Goal: Register for event/course

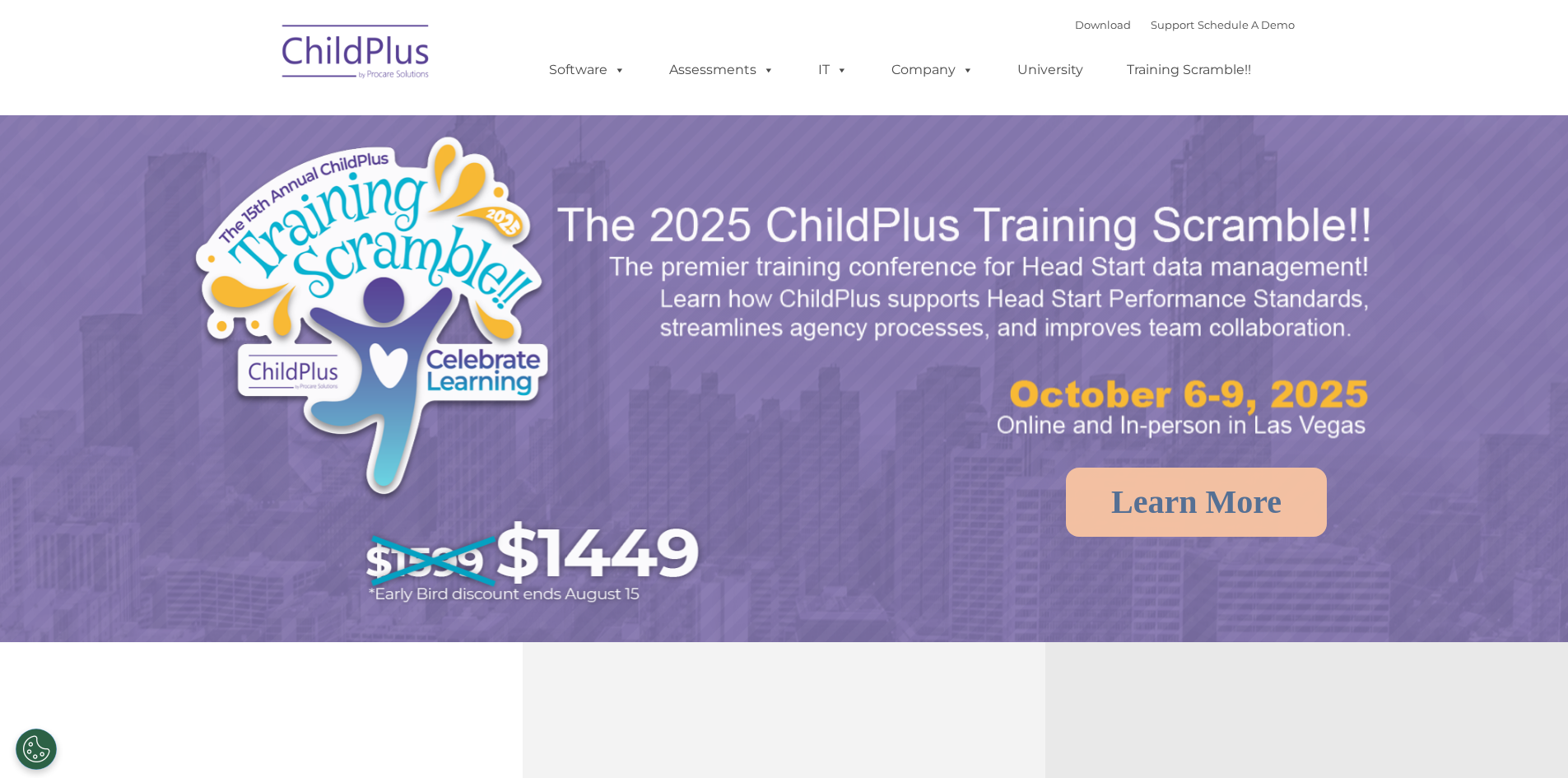
select select "MEDIUM"
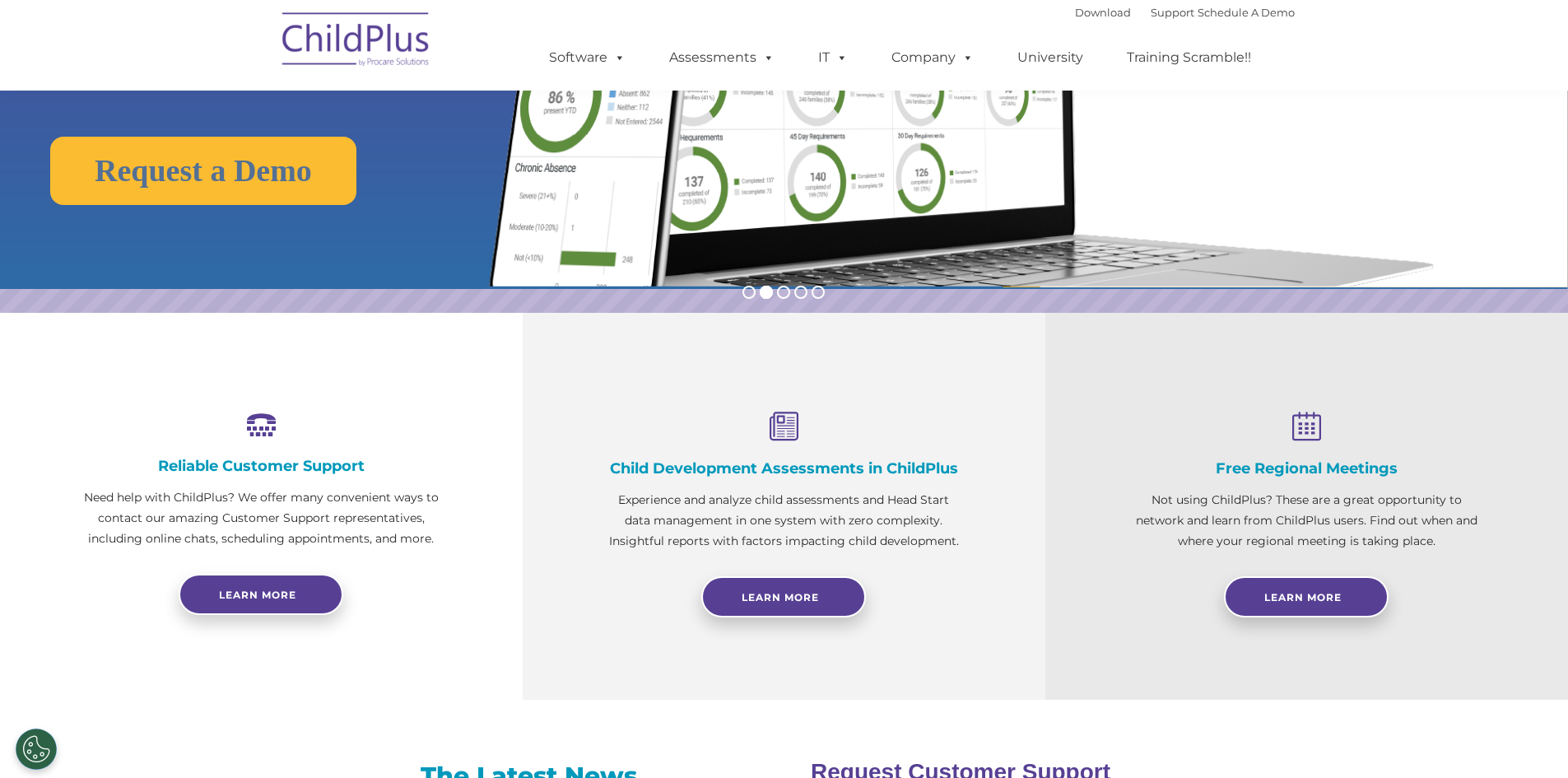
scroll to position [299, 0]
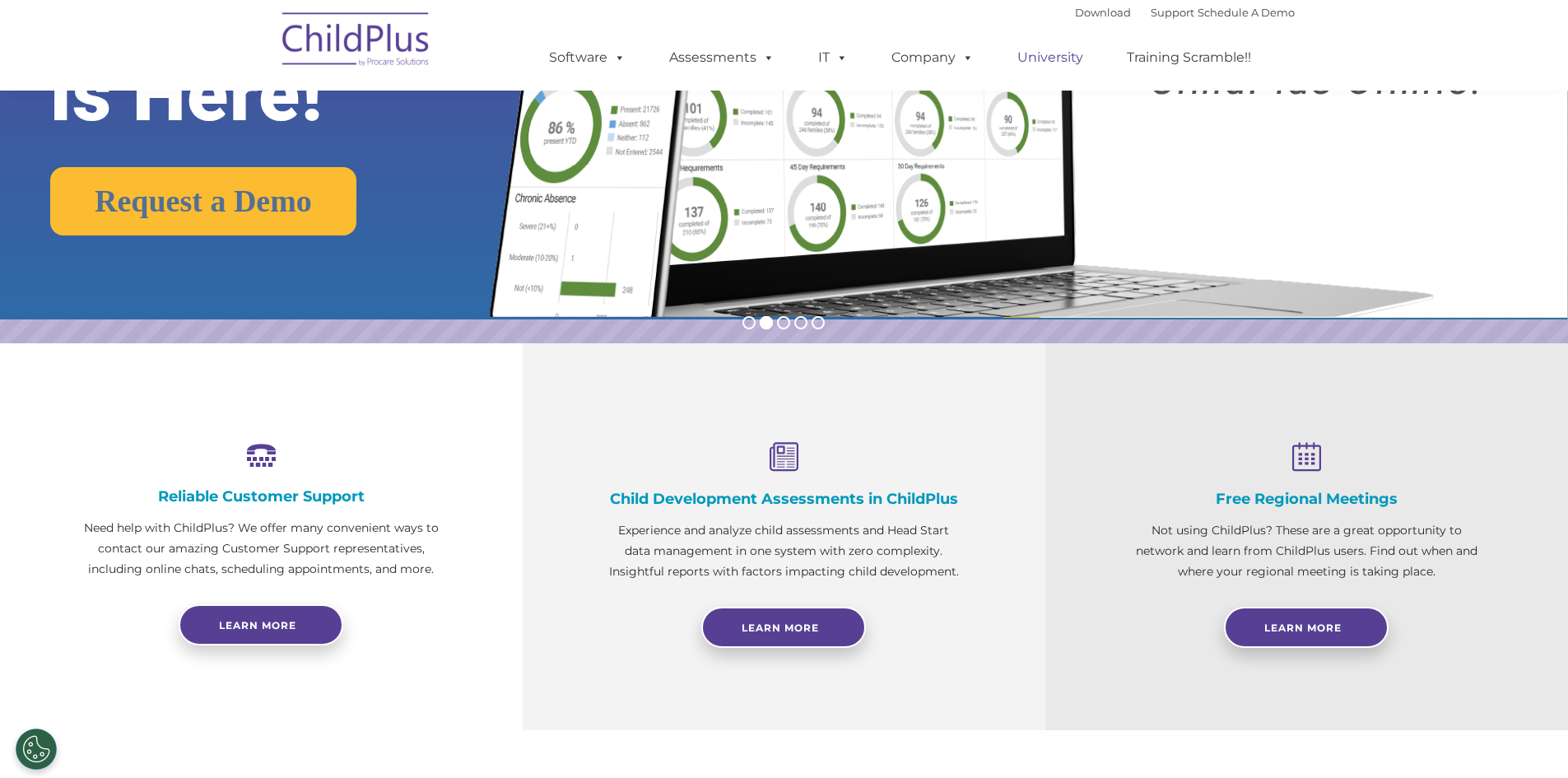
click at [1049, 62] on link "University" at bounding box center [1051, 57] width 99 height 33
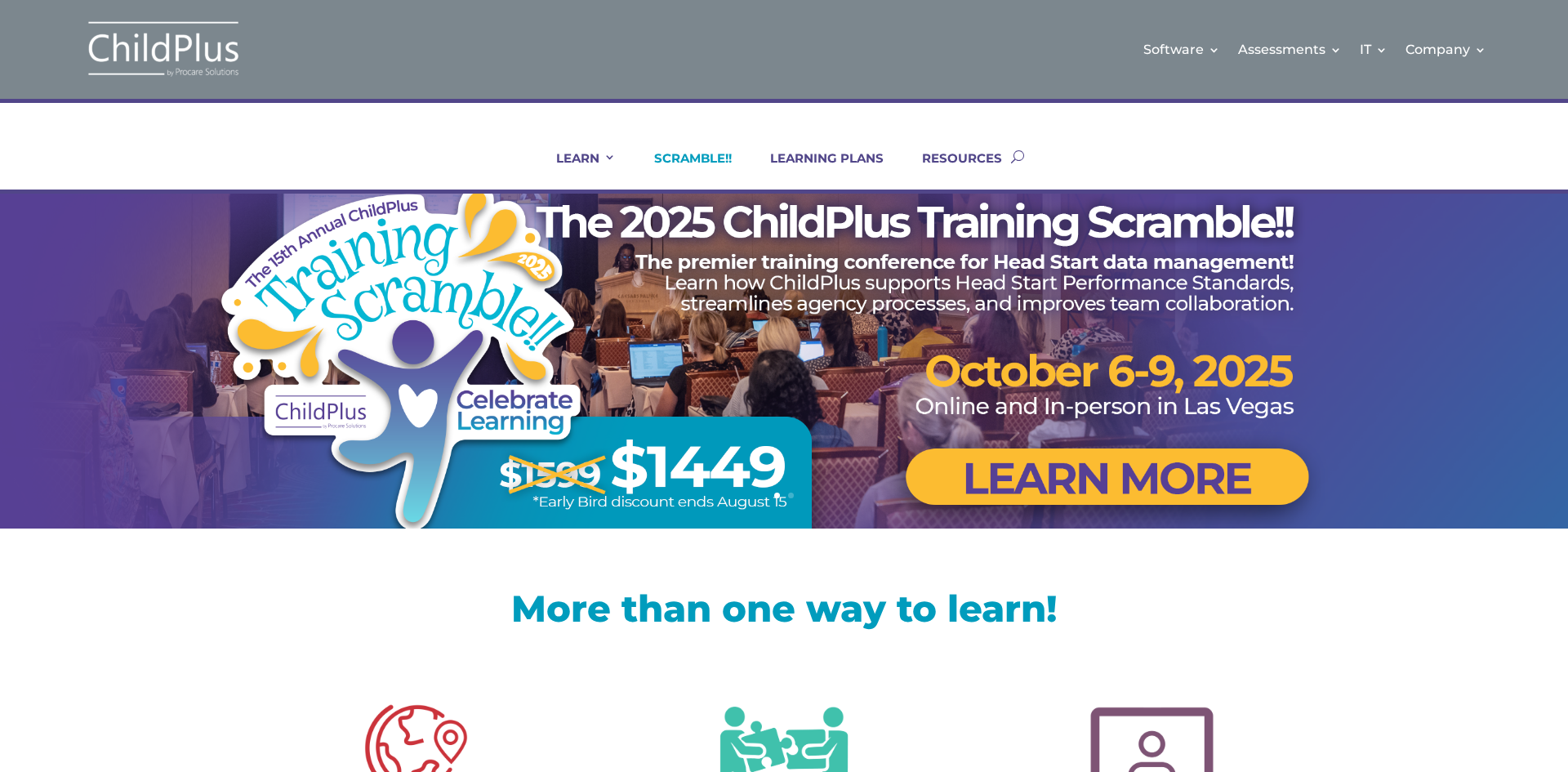
click at [689, 165] on link "SCRAMBLE!!" at bounding box center [683, 169] width 98 height 39
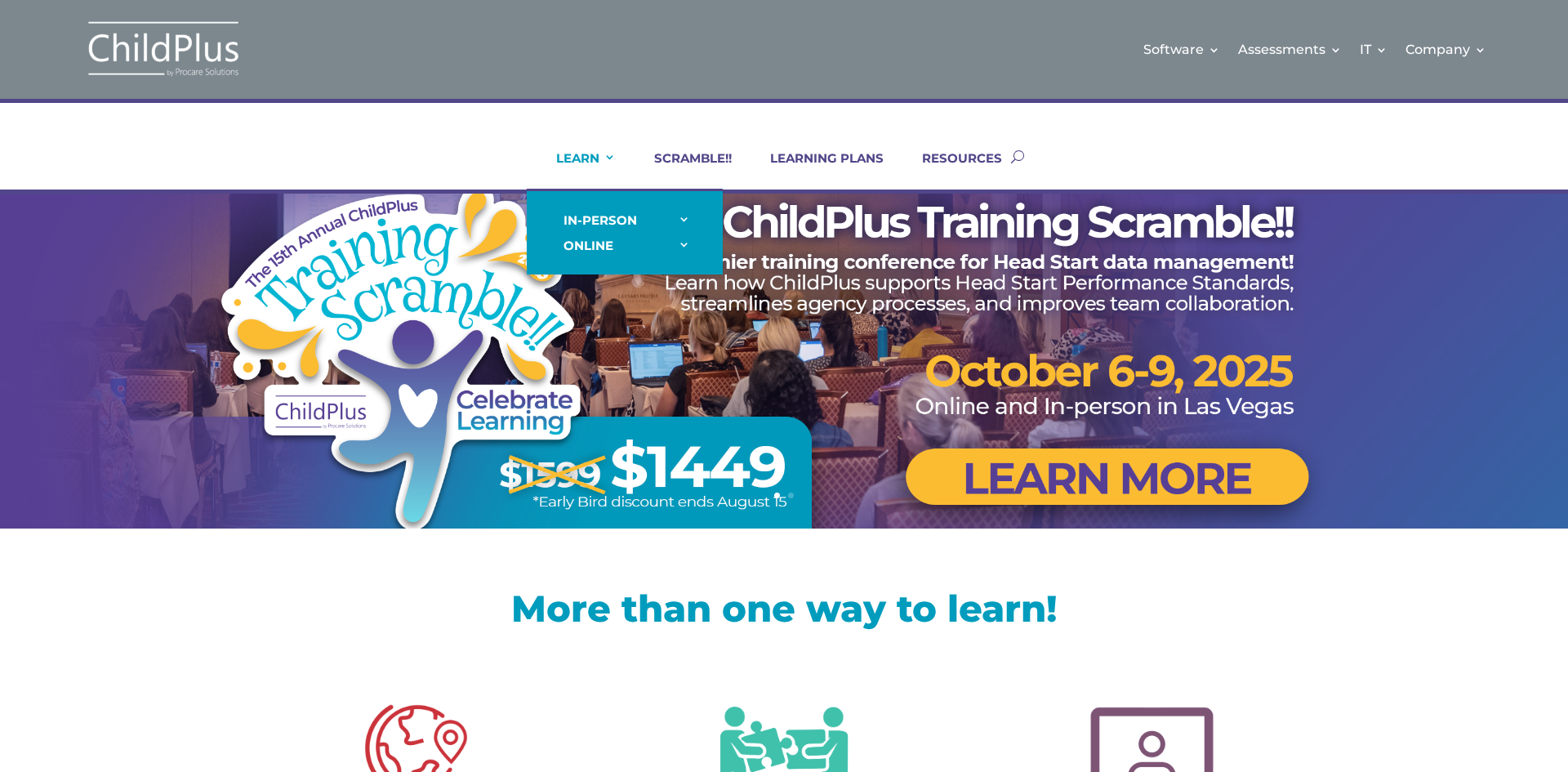
click at [583, 157] on link "LEARN" at bounding box center [576, 169] width 80 height 39
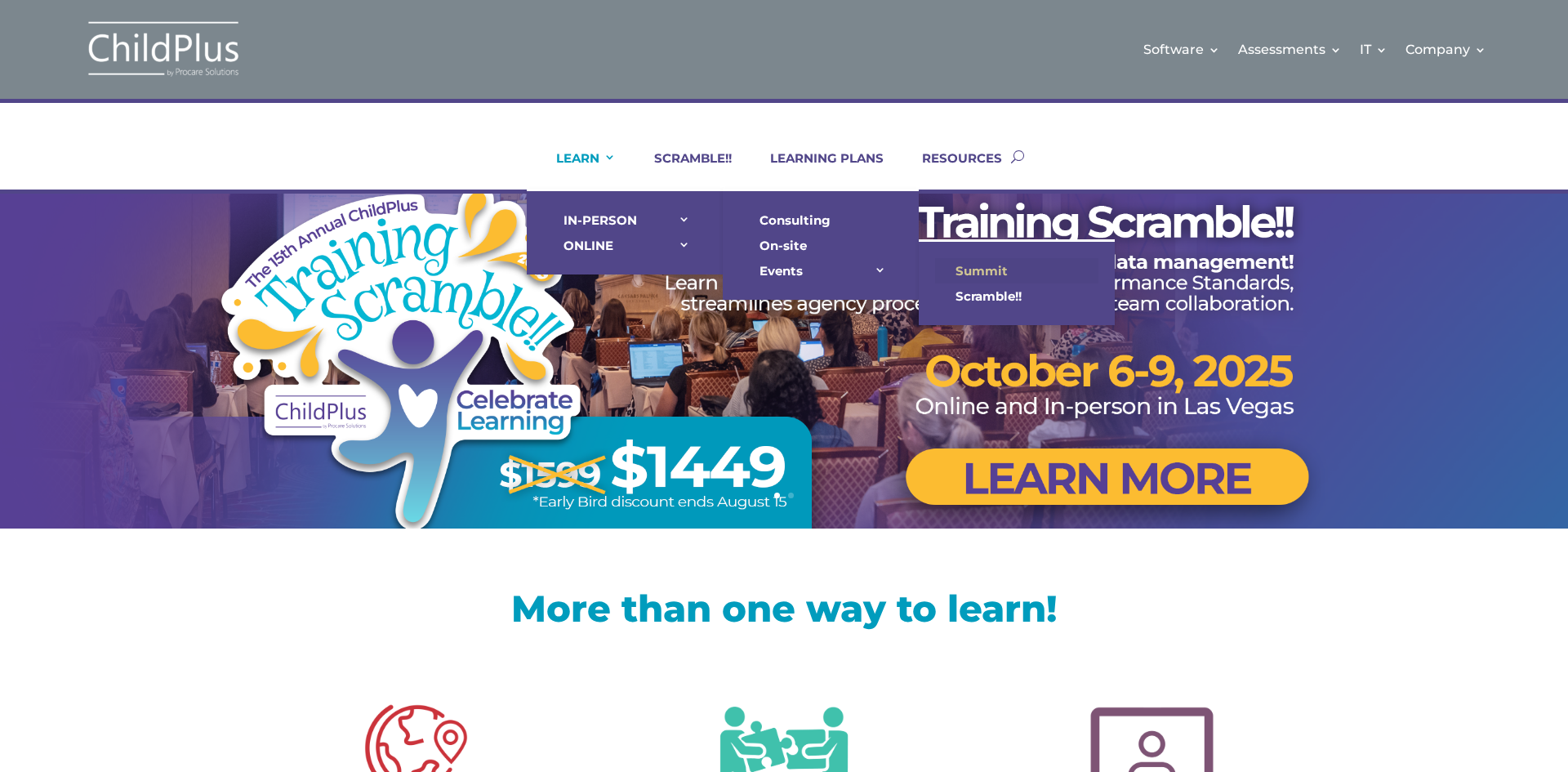
click at [974, 276] on link "Summit" at bounding box center [1016, 271] width 163 height 25
click at [980, 271] on link "Summit" at bounding box center [1016, 271] width 163 height 25
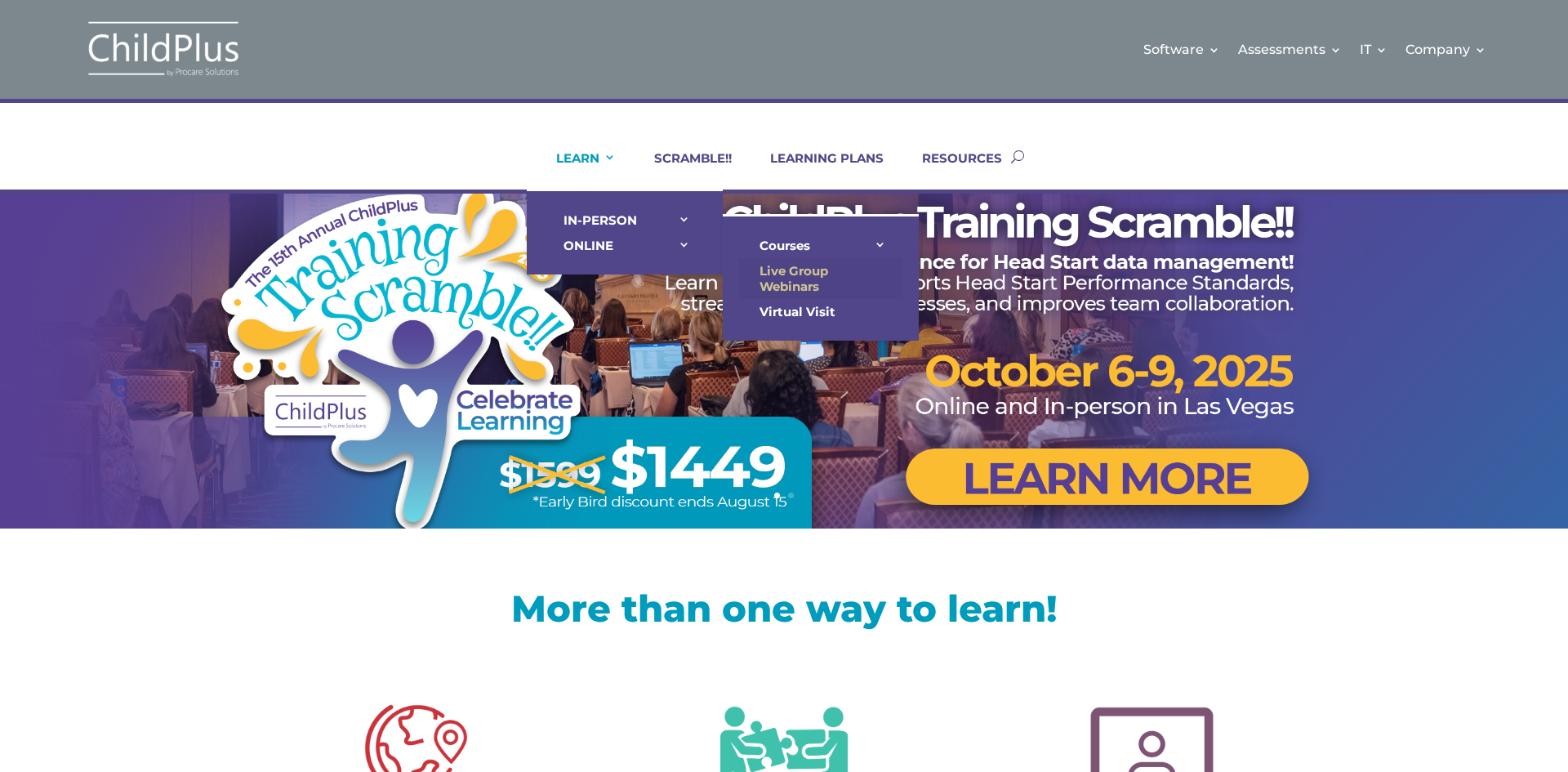
click at [812, 294] on link "Live Group Webinars" at bounding box center [821, 279] width 163 height 41
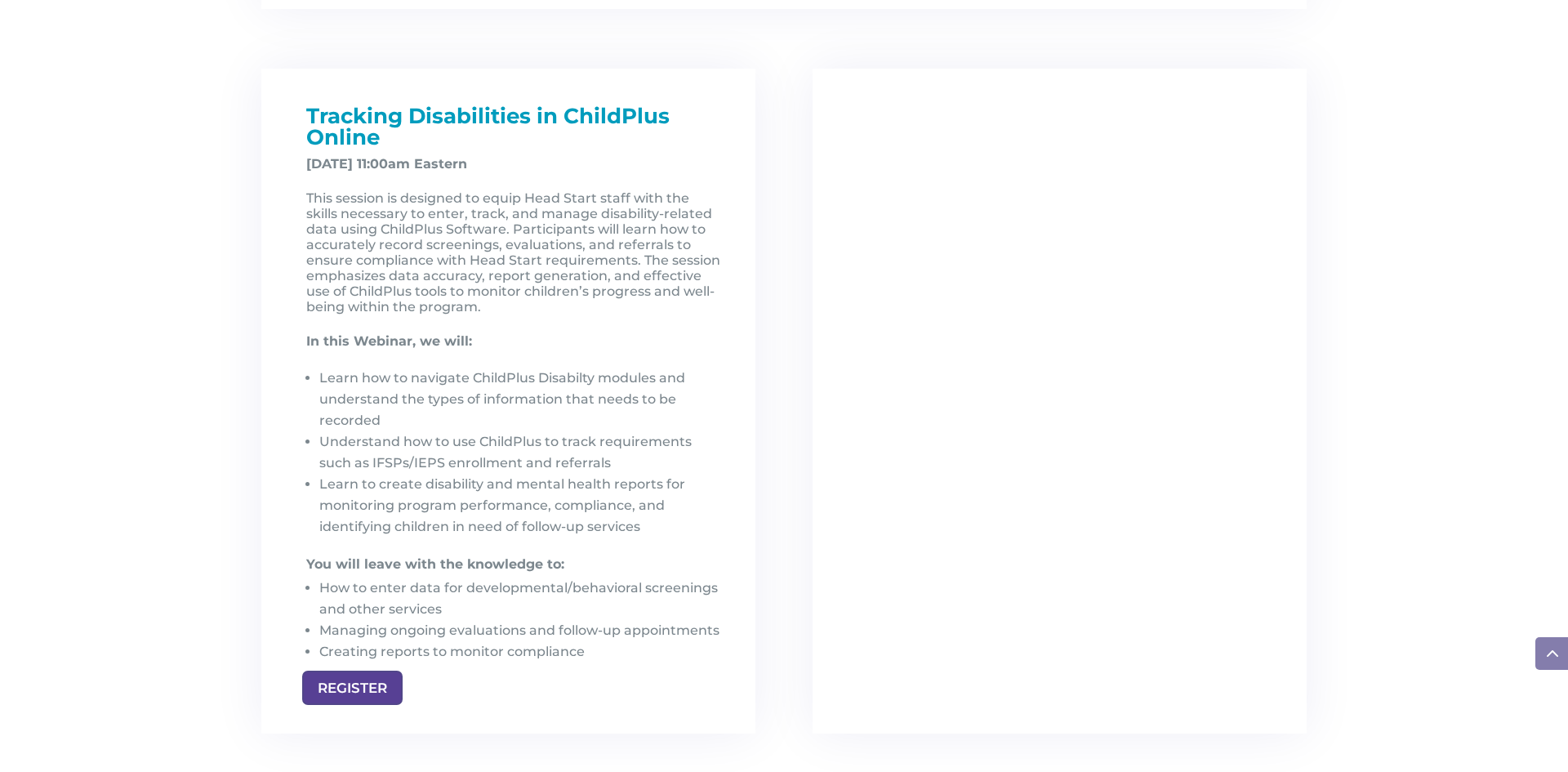
scroll to position [2220, 0]
click at [374, 695] on link "REGISTER" at bounding box center [343, 685] width 83 height 30
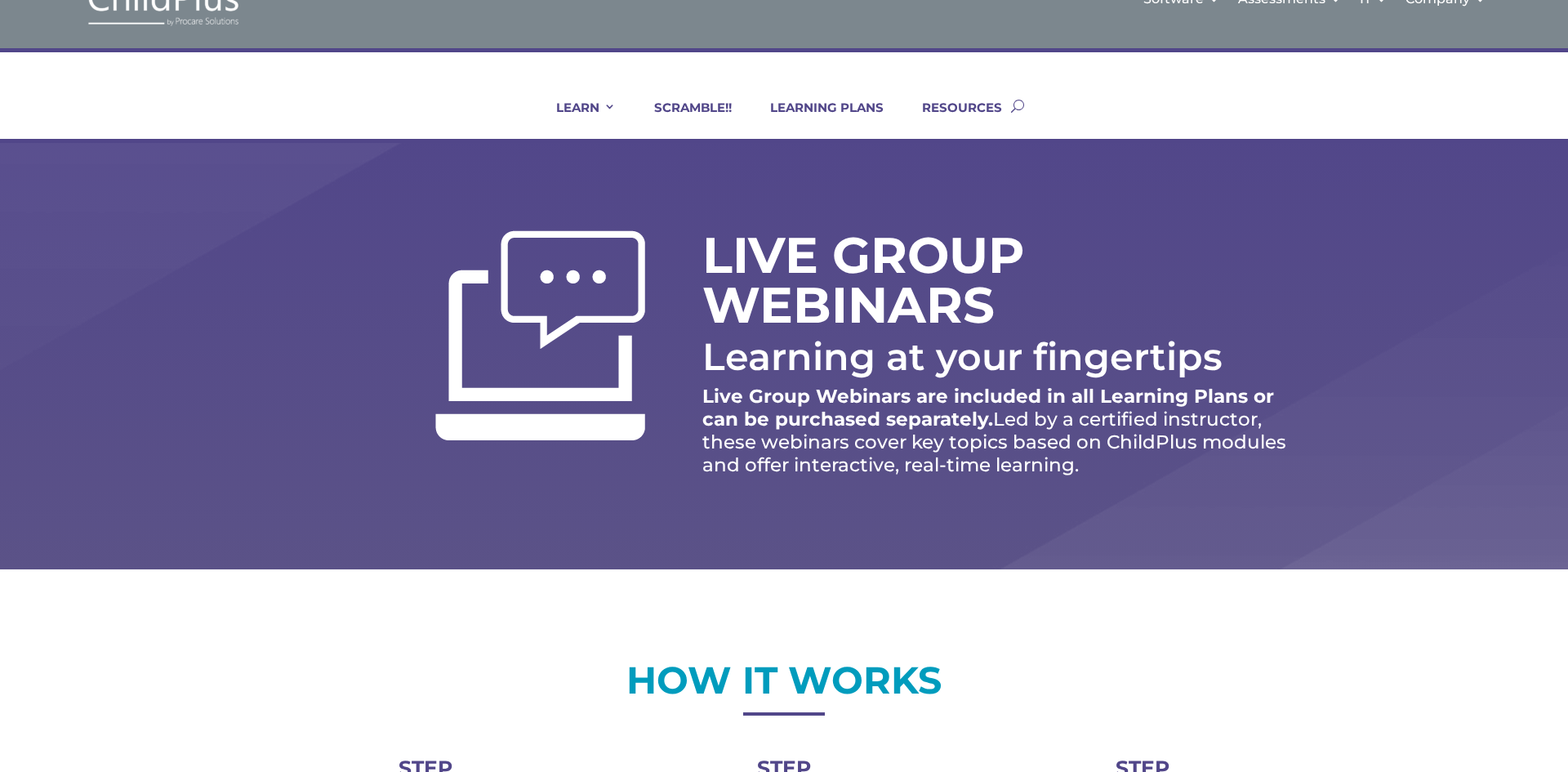
scroll to position [0, 0]
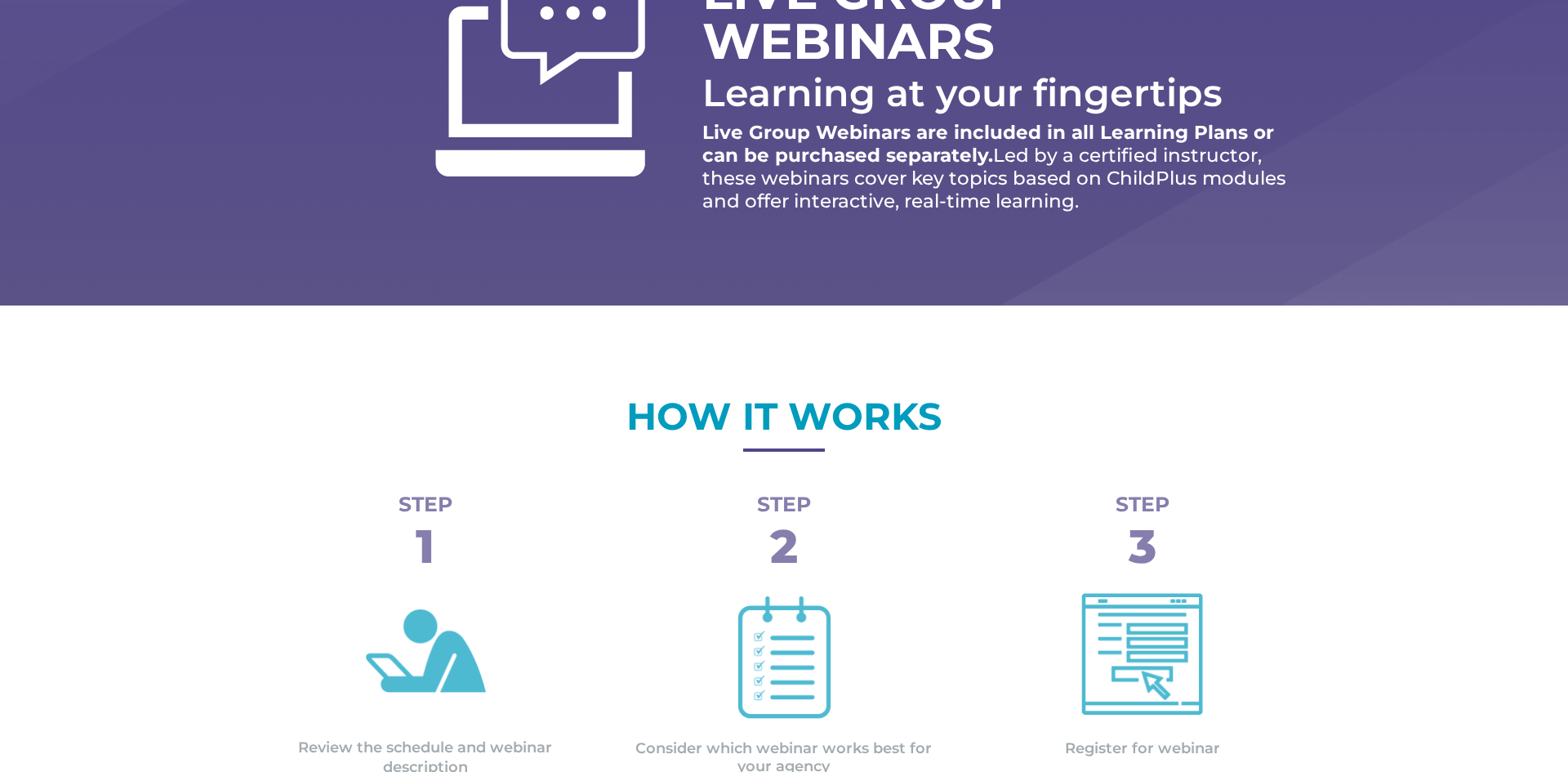
scroll to position [317, 0]
